Goal: Find specific page/section: Find specific page/section

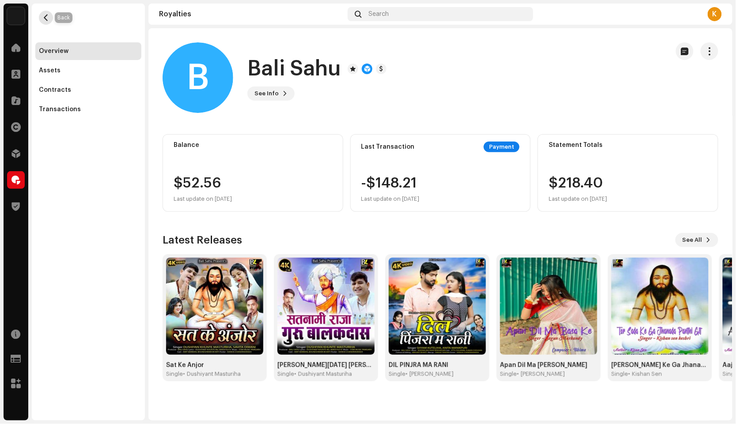
click at [46, 16] on span "button" at bounding box center [46, 17] width 7 height 7
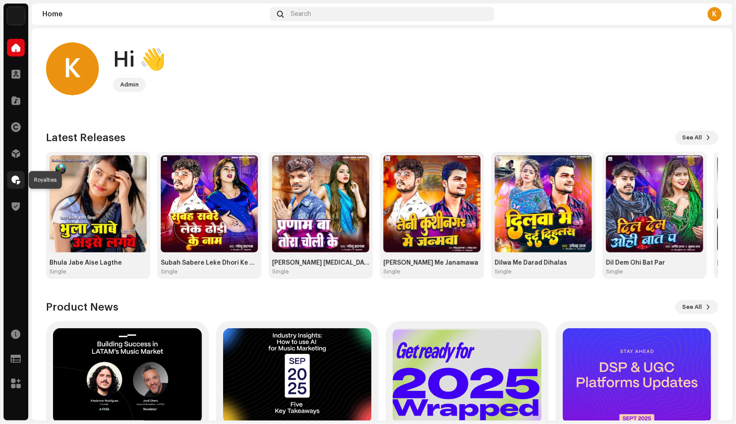
click at [10, 183] on div at bounding box center [16, 180] width 18 height 18
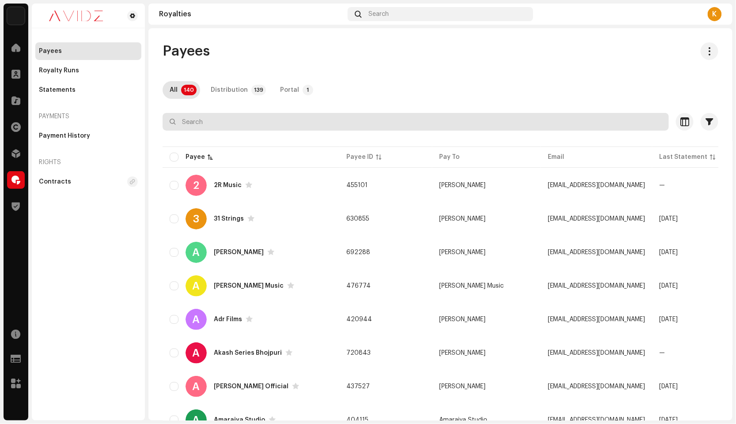
click at [236, 124] on input "text" at bounding box center [415, 122] width 506 height 18
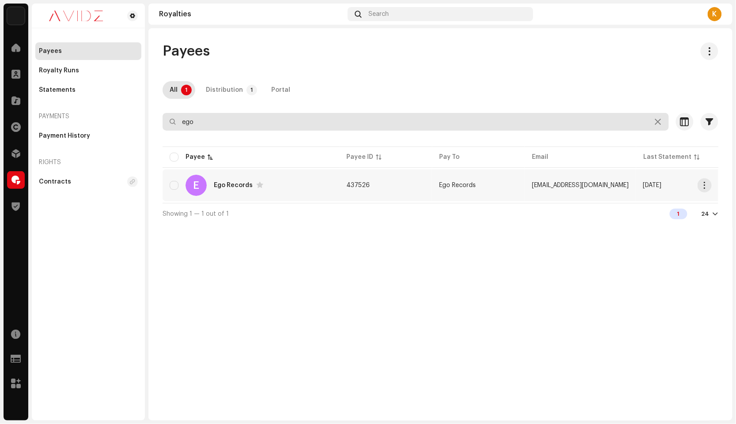
type input "ego"
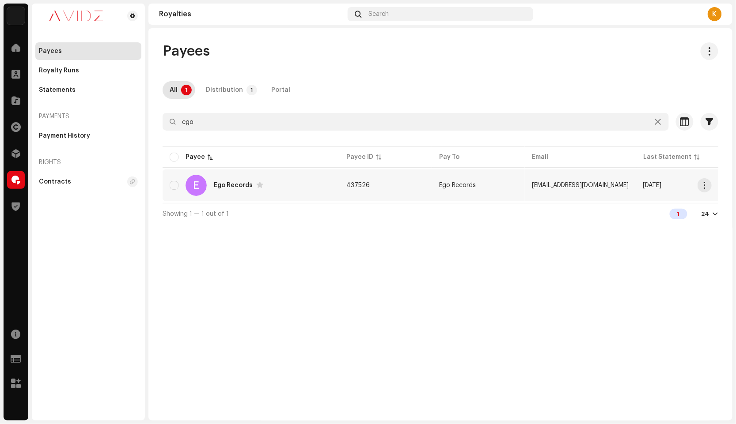
click at [232, 182] on div "Ego Records" at bounding box center [238, 185] width 49 height 7
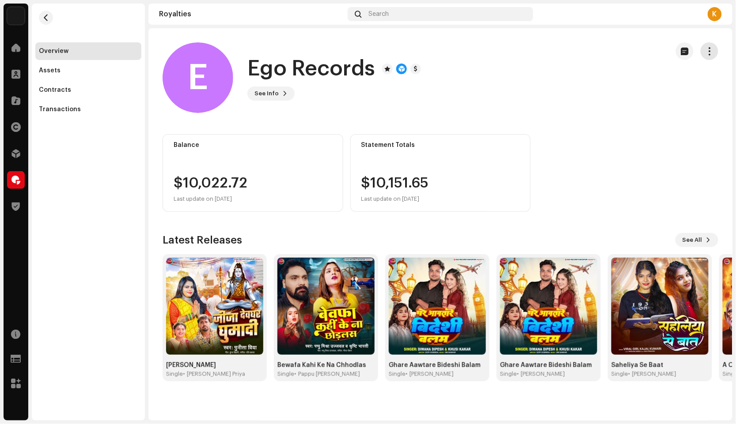
click at [705, 56] on button "button" at bounding box center [709, 51] width 18 height 18
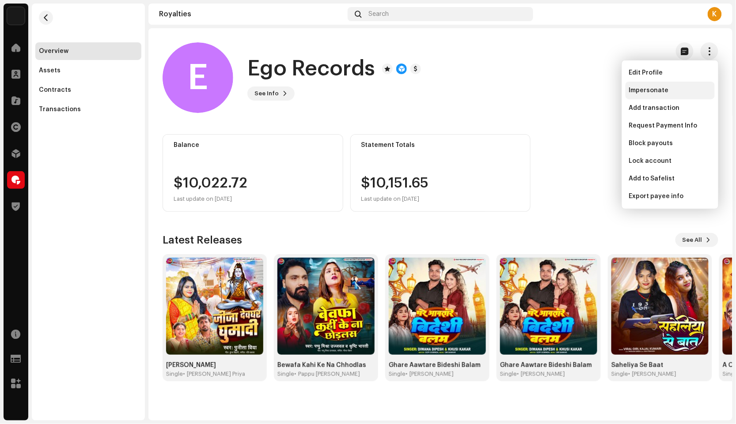
click at [626, 87] on div "Impersonate" at bounding box center [669, 91] width 89 height 18
